Goal: Information Seeking & Learning: Learn about a topic

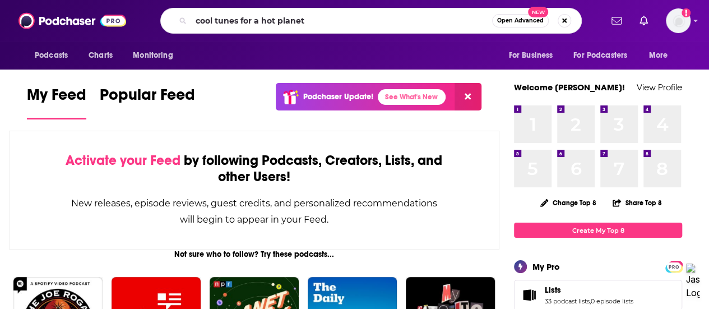
type input "cool tunes for a hot planet"
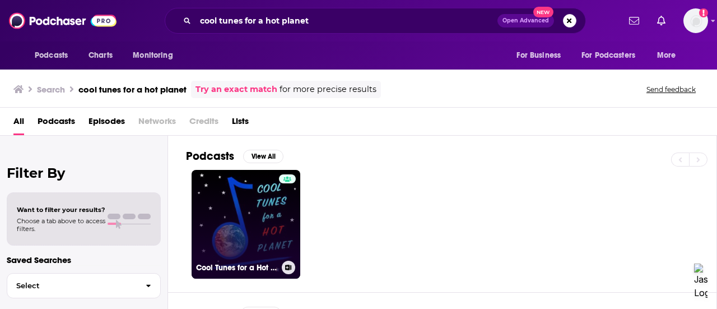
click at [257, 218] on link "Cool Tunes for a Hot Planet" at bounding box center [246, 224] width 109 height 109
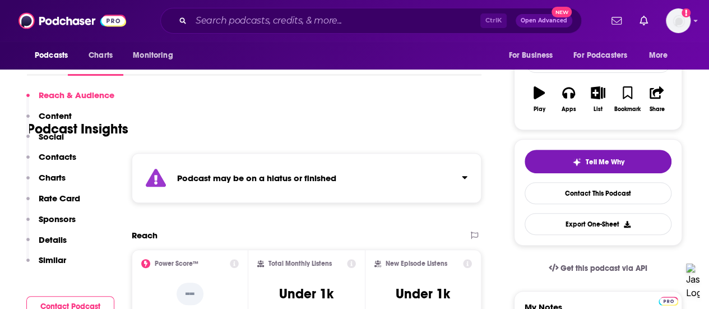
scroll to position [220, 0]
